Goal: Find specific page/section: Find specific page/section

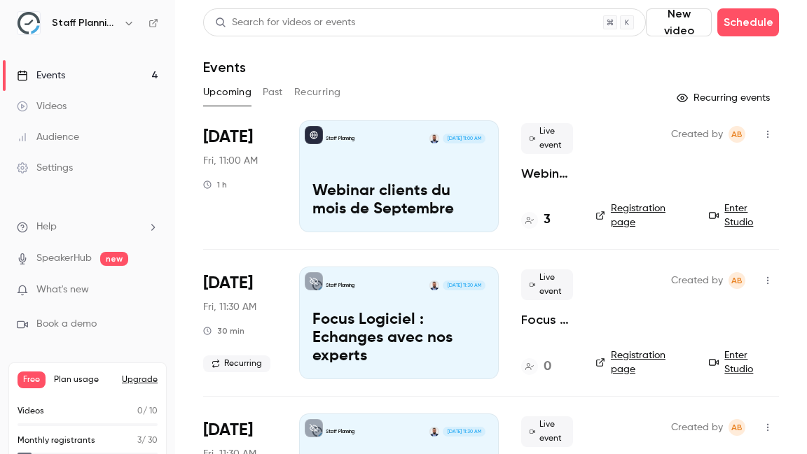
click at [764, 130] on icon "button" at bounding box center [767, 135] width 11 height 10
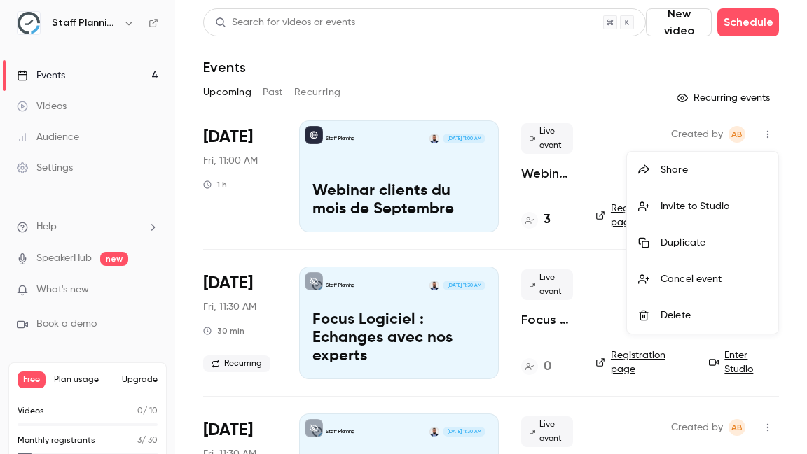
click at [546, 185] on div at bounding box center [403, 227] width 807 height 454
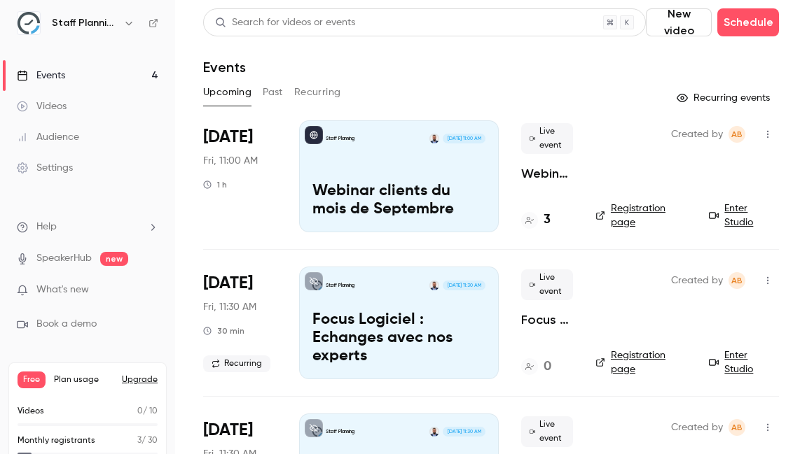
click at [533, 169] on p "Webinar clients du mois de Septembre" at bounding box center [547, 173] width 52 height 17
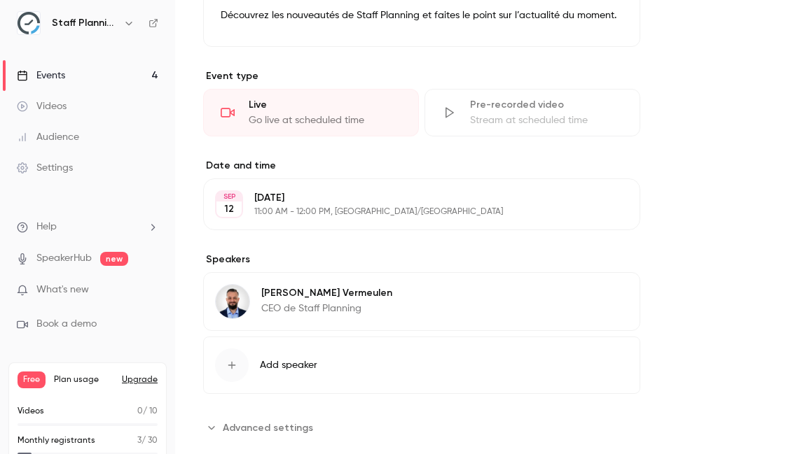
scroll to position [491, 0]
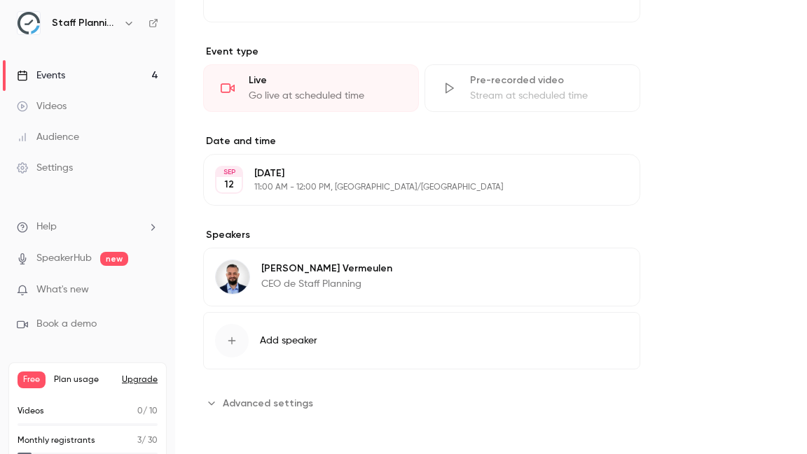
click at [280, 403] on span "Advanced settings" at bounding box center [268, 403] width 90 height 15
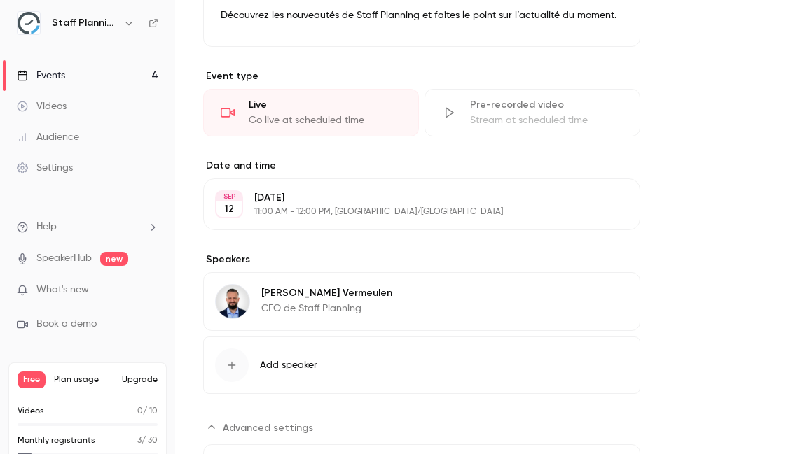
scroll to position [0, 0]
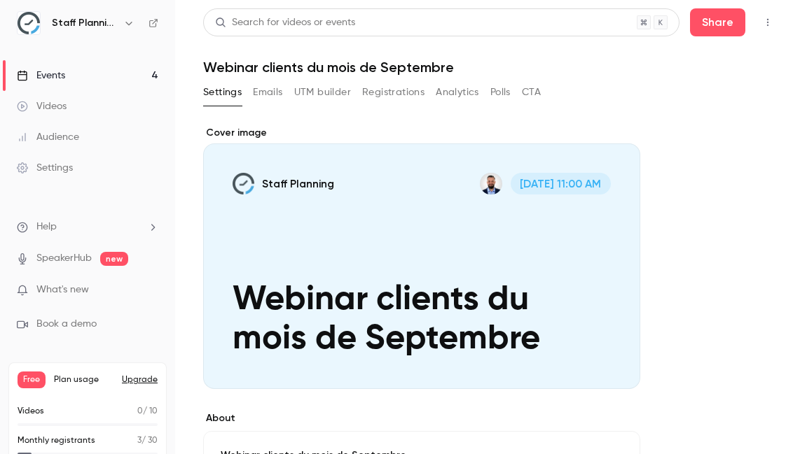
click at [263, 90] on button "Emails" at bounding box center [267, 92] width 29 height 22
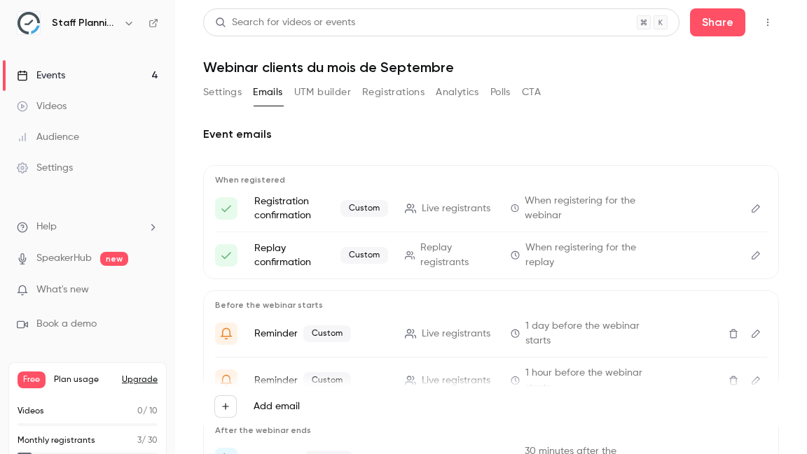
click at [406, 90] on button "Registrations" at bounding box center [393, 92] width 62 height 22
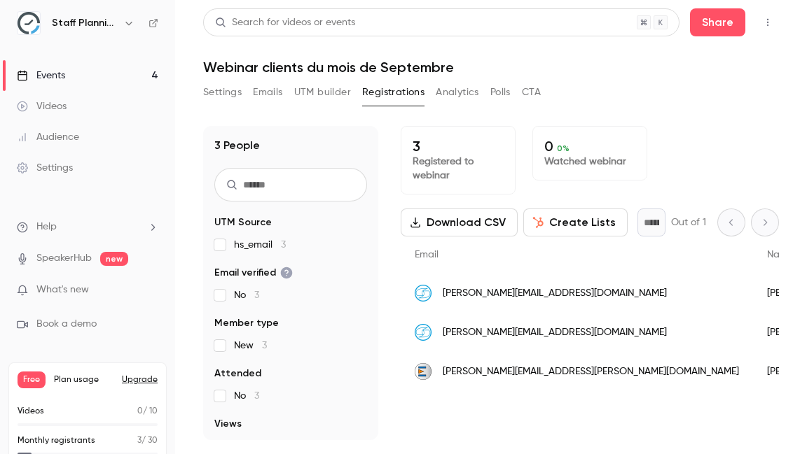
click at [463, 90] on button "Analytics" at bounding box center [456, 92] width 43 height 22
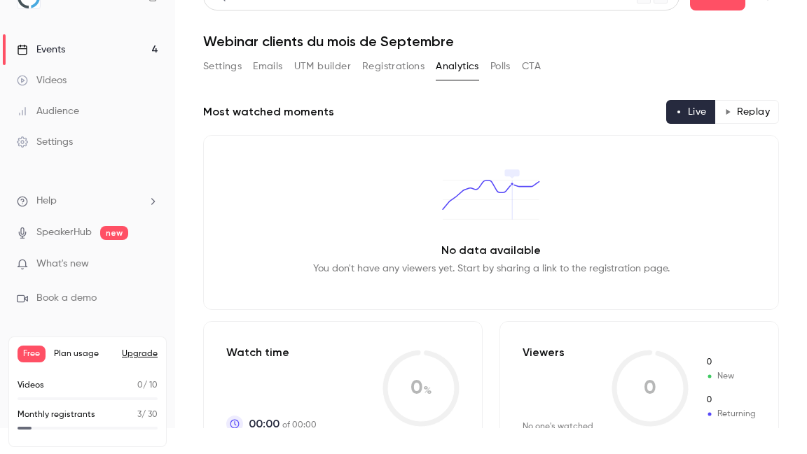
click at [510, 66] on button "Polls" at bounding box center [500, 66] width 20 height 22
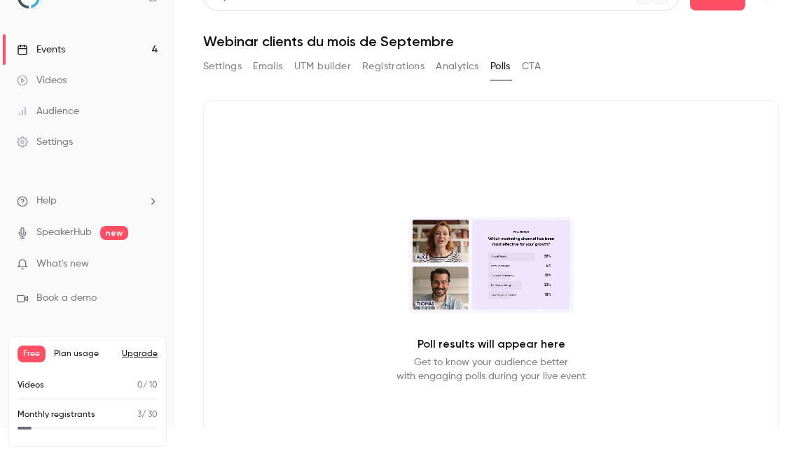
click at [531, 66] on button "CTA" at bounding box center [531, 66] width 19 height 22
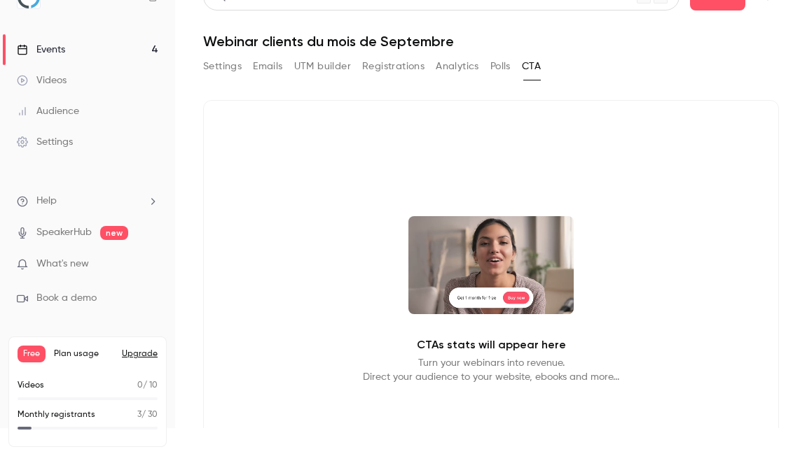
click at [398, 69] on button "Registrations" at bounding box center [393, 66] width 62 height 22
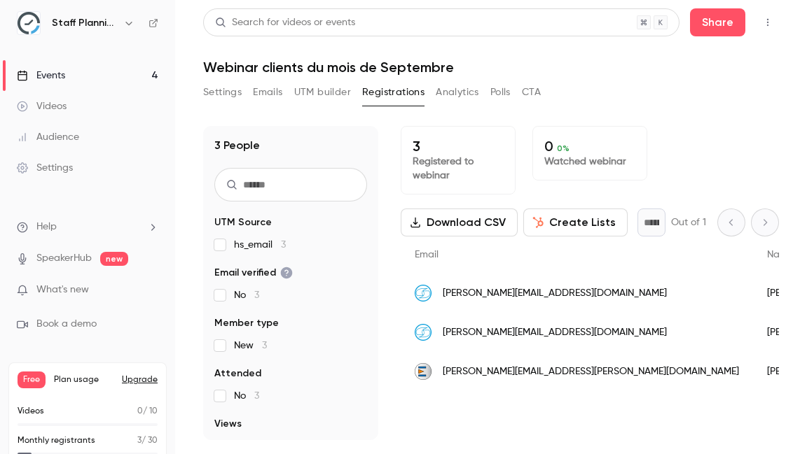
scroll to position [74, 0]
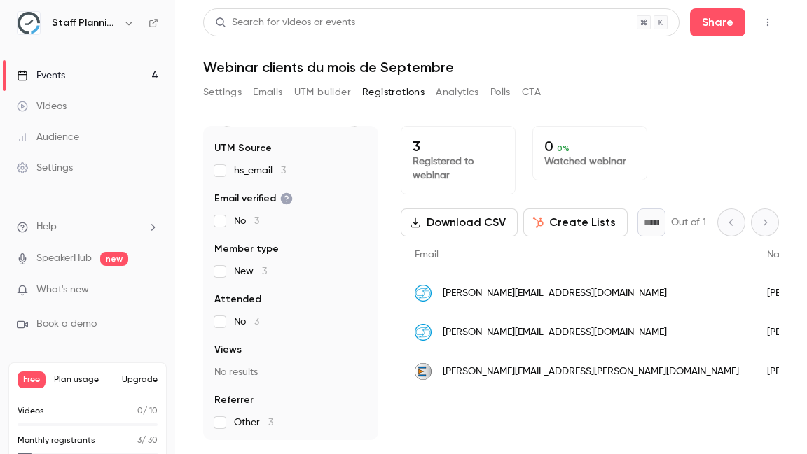
click at [218, 94] on button "Settings" at bounding box center [222, 92] width 39 height 22
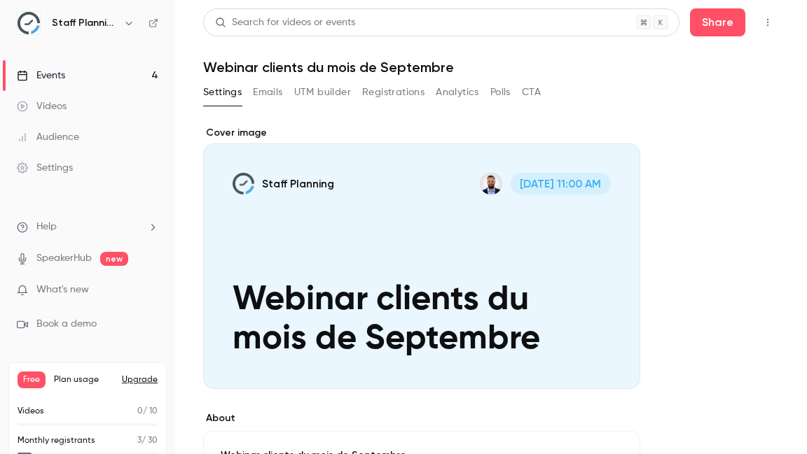
click at [105, 78] on link "Events 4" at bounding box center [87, 75] width 175 height 31
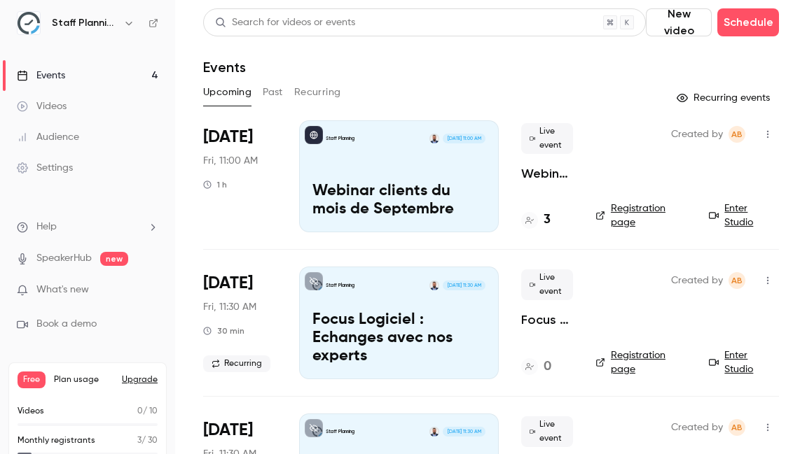
click at [745, 224] on link "Enter Studio" at bounding box center [744, 216] width 70 height 28
